Goal: Find contact information: Find contact information

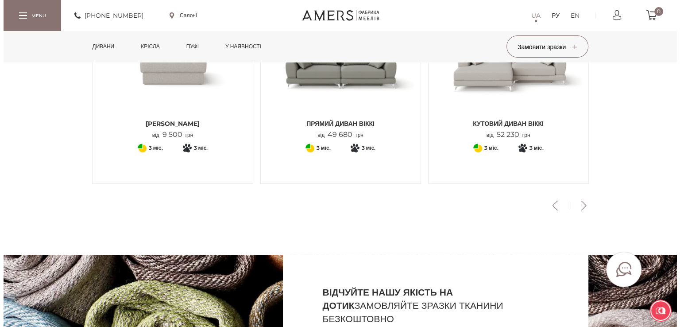
scroll to position [354, 0]
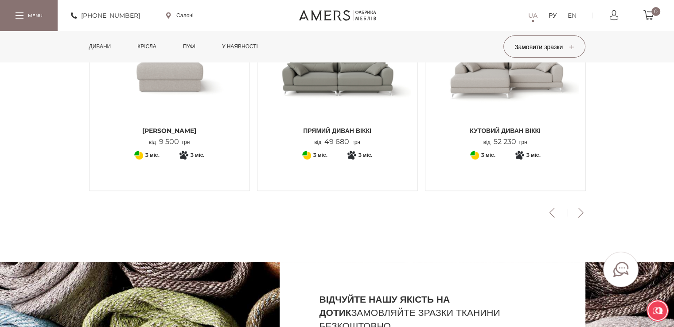
click at [182, 17] on font "Салоні" at bounding box center [184, 15] width 17 height 7
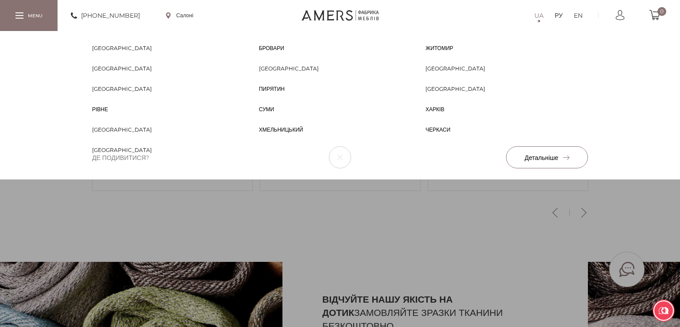
click at [441, 73] on font "[GEOGRAPHIC_DATA]" at bounding box center [456, 76] width 60 height 7
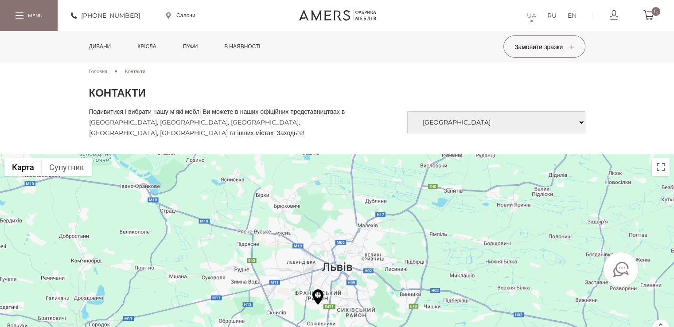
click at [318, 295] on img at bounding box center [317, 297] width 11 height 16
